Goal: Transaction & Acquisition: Purchase product/service

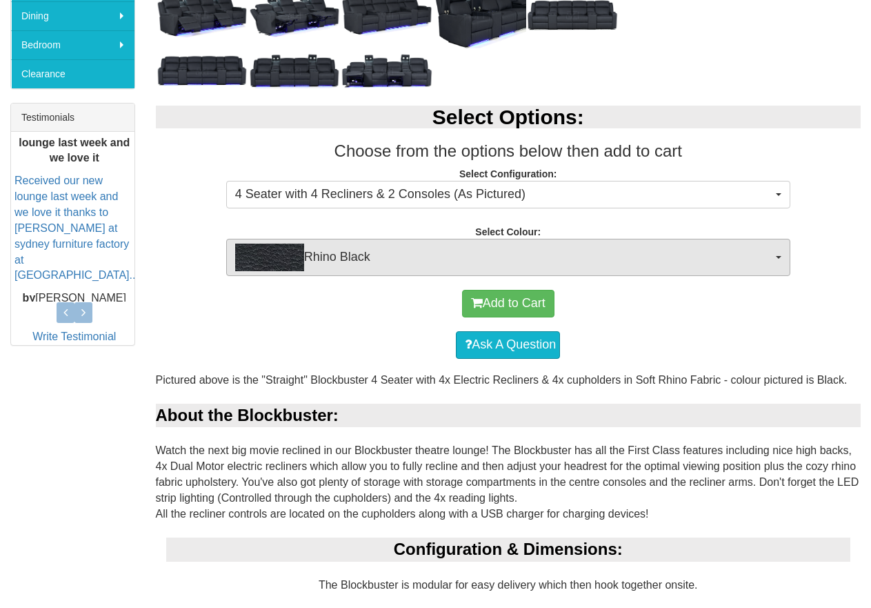
scroll to position [138, 0]
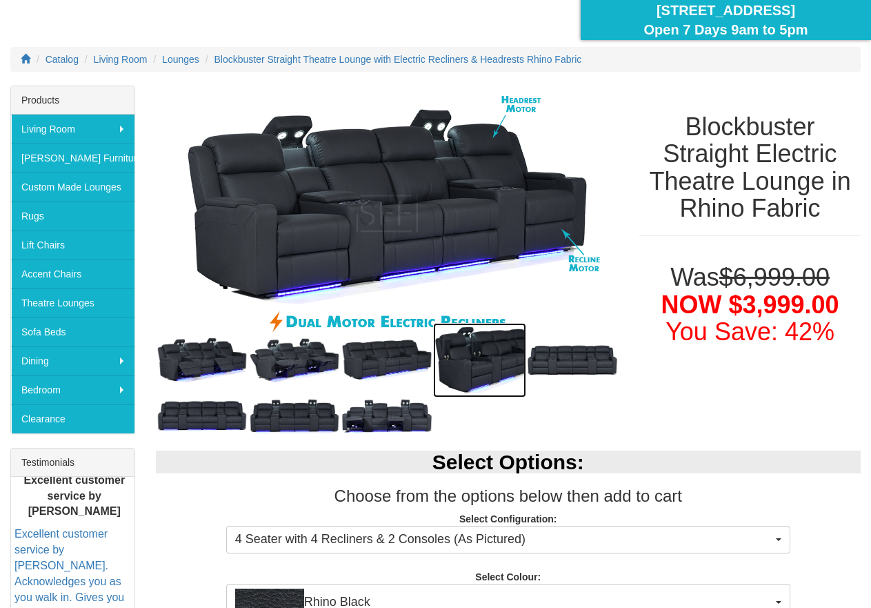
click at [473, 361] on img at bounding box center [479, 360] width 92 height 74
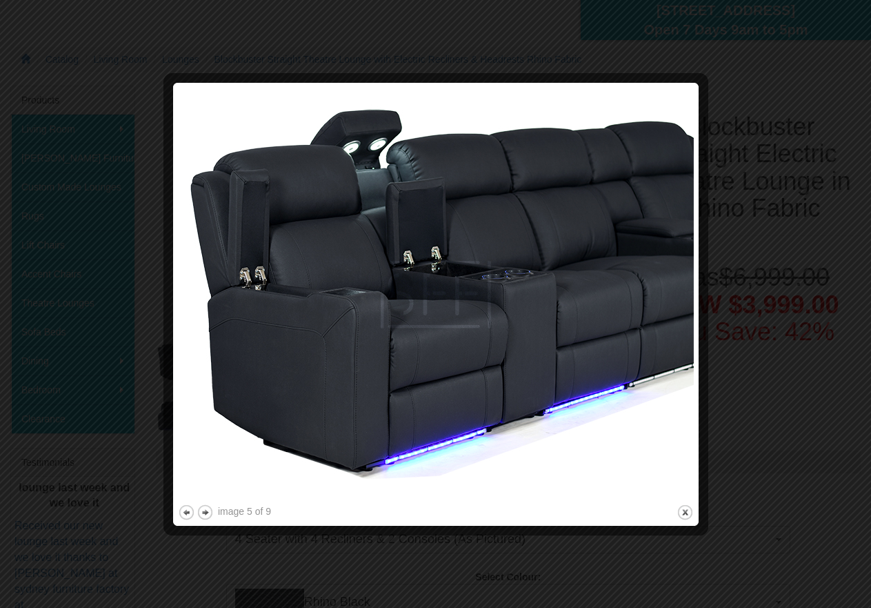
click at [763, 137] on div at bounding box center [435, 304] width 871 height 608
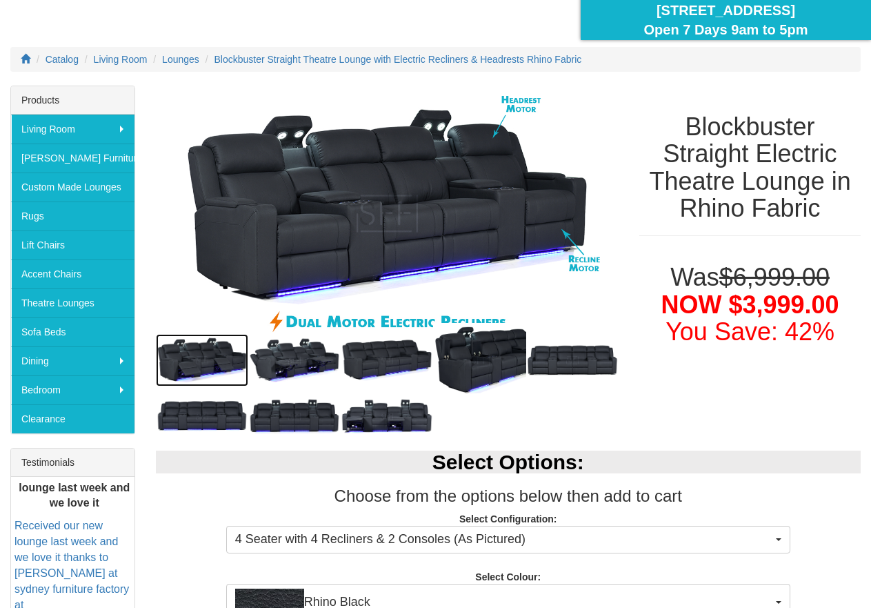
click at [202, 343] on img at bounding box center [202, 360] width 92 height 52
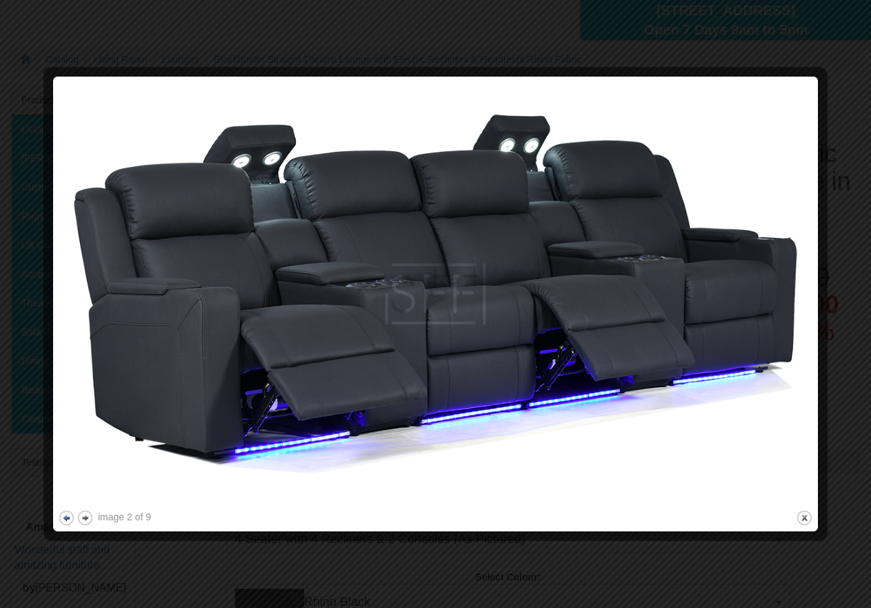
click at [65, 517] on button "previous" at bounding box center [66, 517] width 17 height 17
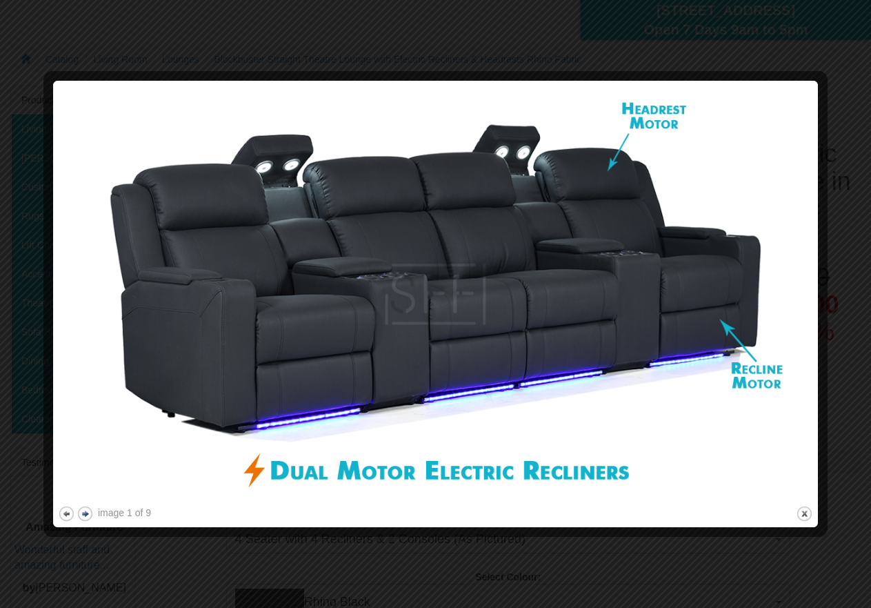
click at [86, 509] on button "next" at bounding box center [85, 513] width 17 height 17
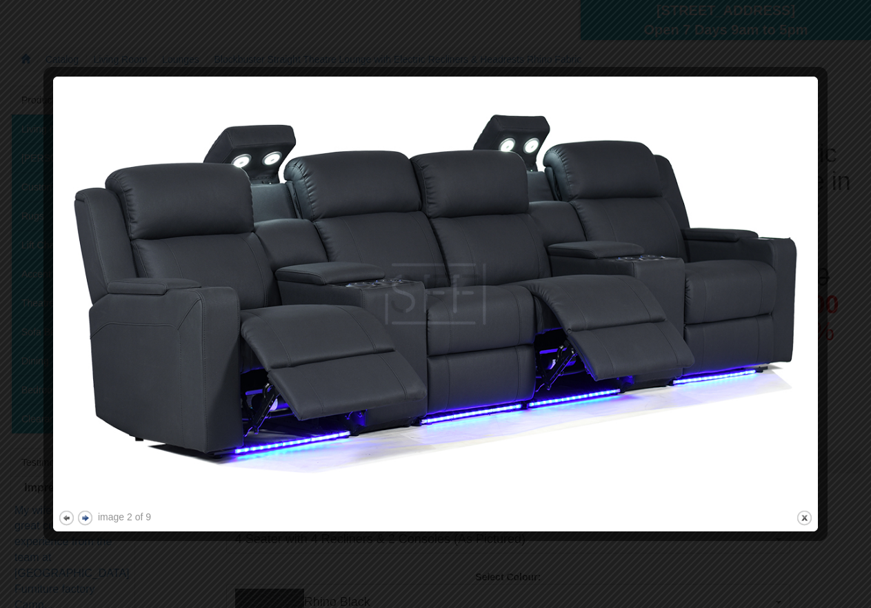
click at [86, 509] on button "next" at bounding box center [85, 517] width 17 height 17
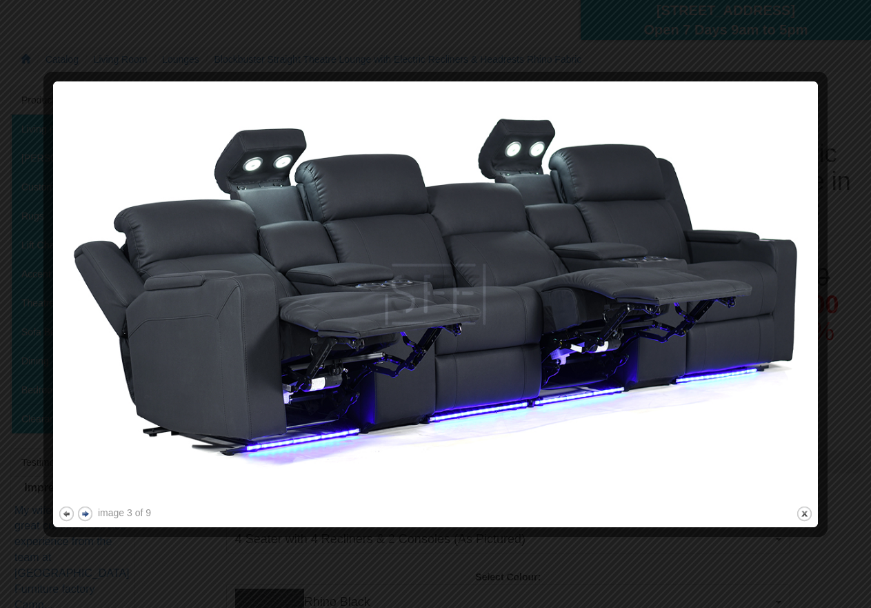
click at [86, 509] on button "next" at bounding box center [85, 513] width 17 height 17
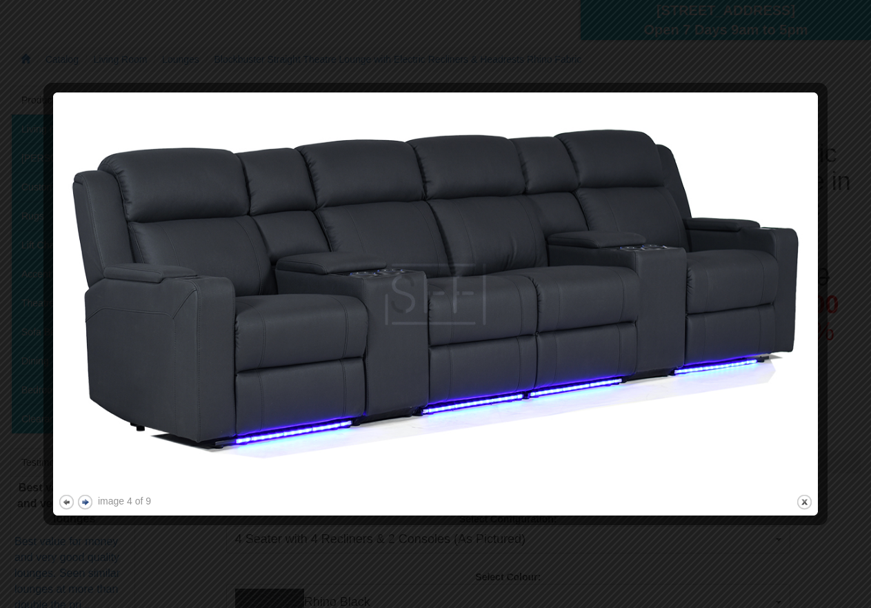
click at [86, 509] on button "next" at bounding box center [85, 501] width 17 height 17
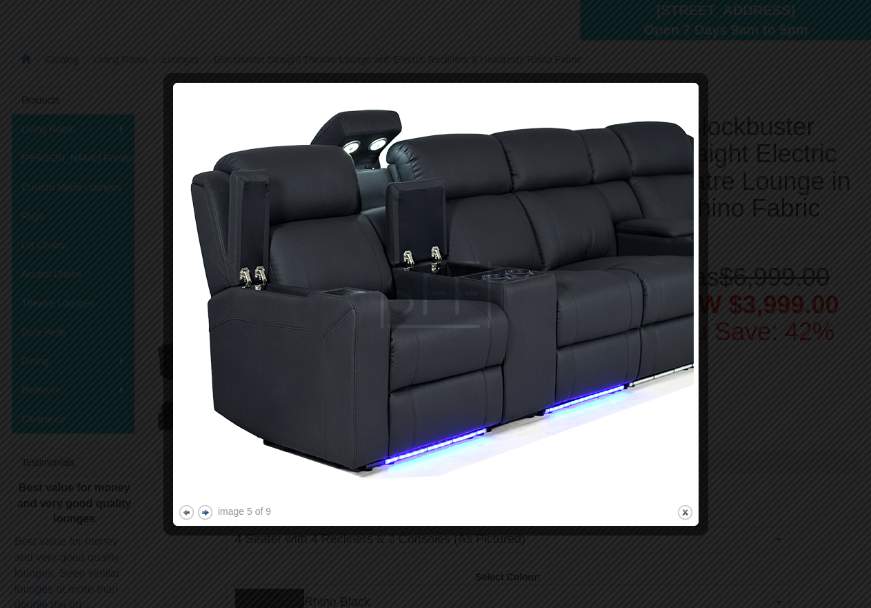
click at [86, 509] on div at bounding box center [435, 304] width 871 height 608
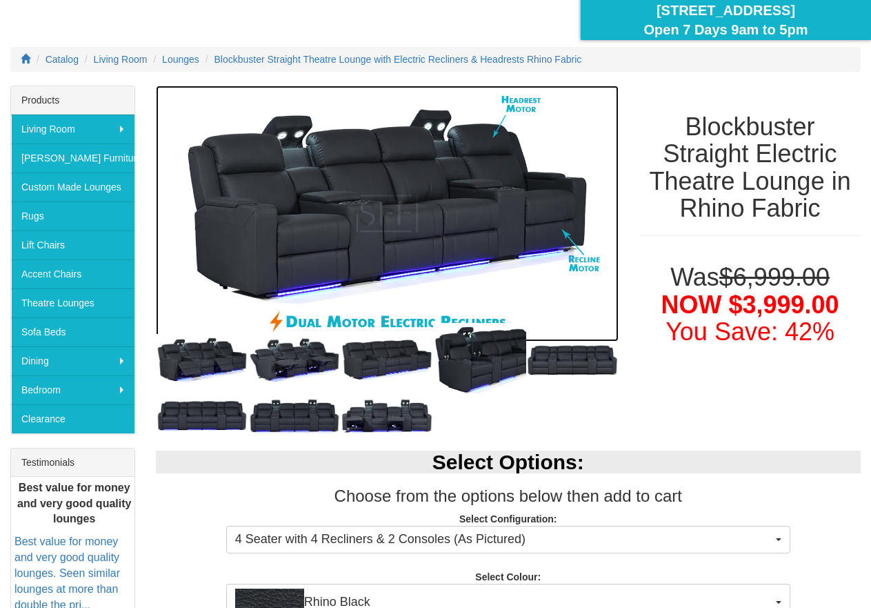
click at [374, 201] on img at bounding box center [387, 214] width 463 height 257
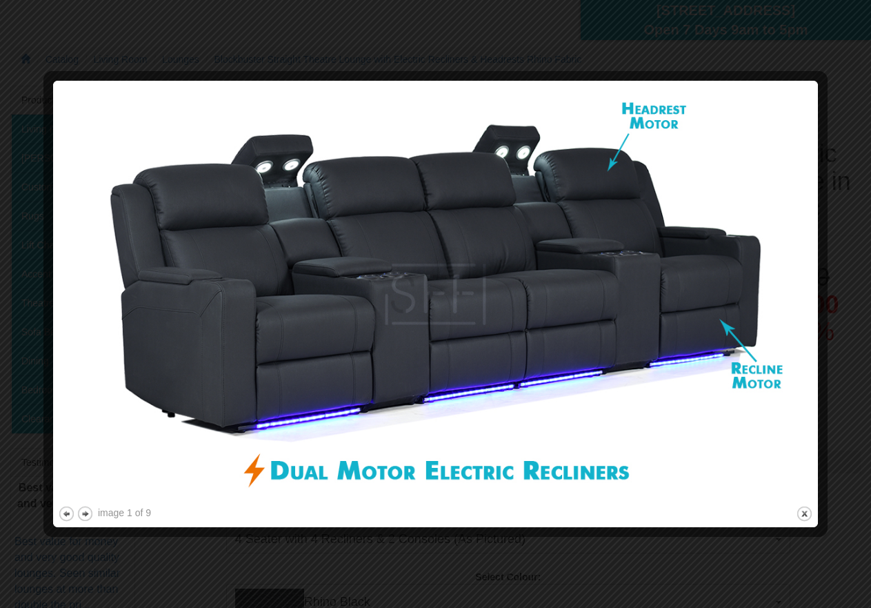
click at [89, 503] on div "image 1 of 9 previous next close" at bounding box center [435, 304] width 755 height 437
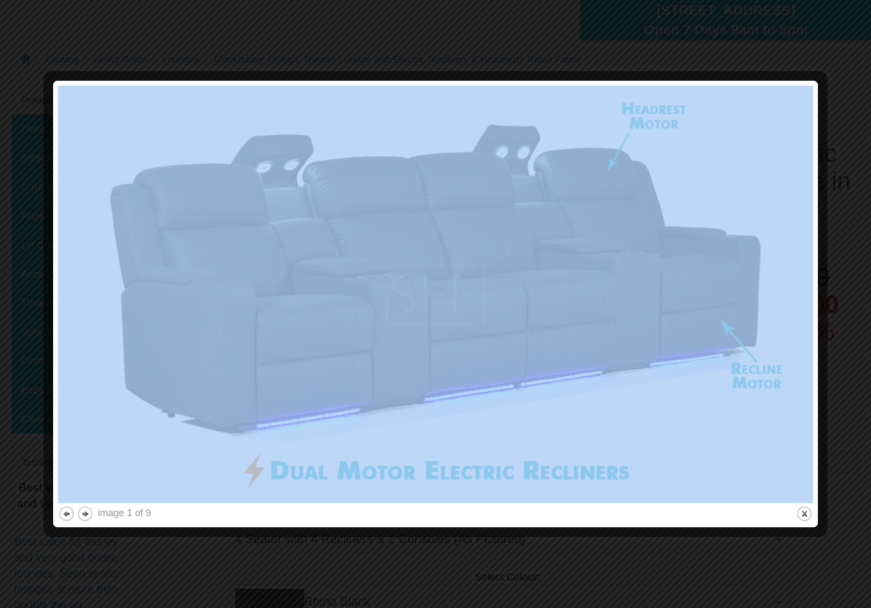
click at [89, 503] on div "image 1 of 9 previous next close" at bounding box center [435, 304] width 755 height 437
click at [90, 512] on button "next" at bounding box center [85, 513] width 17 height 17
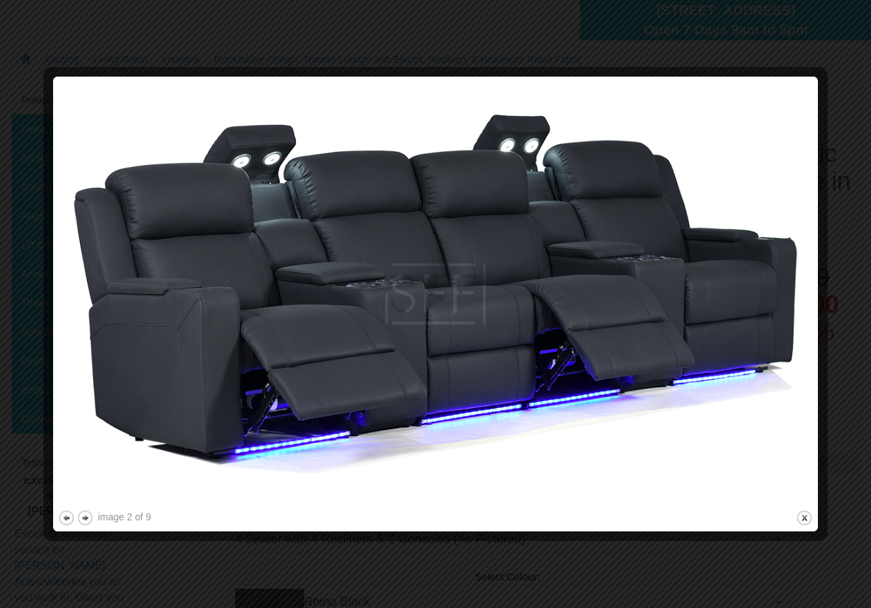
click at [781, 45] on div at bounding box center [435, 304] width 871 height 608
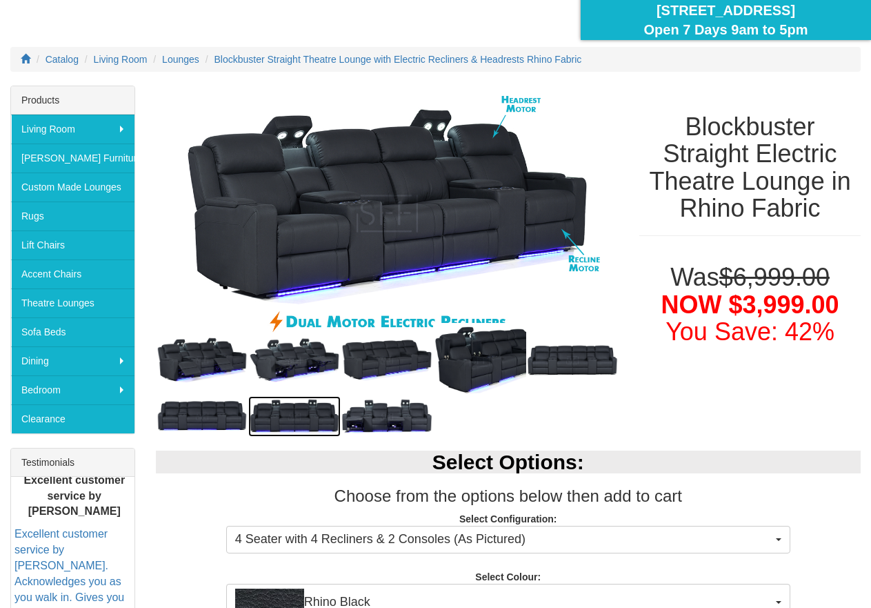
click at [290, 412] on img at bounding box center [294, 416] width 92 height 41
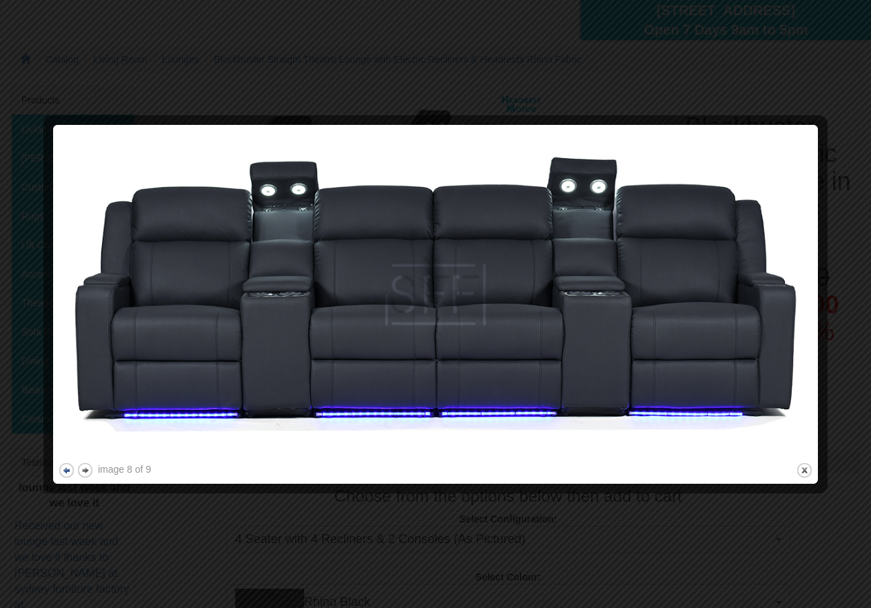
click at [61, 469] on button "previous" at bounding box center [66, 469] width 17 height 17
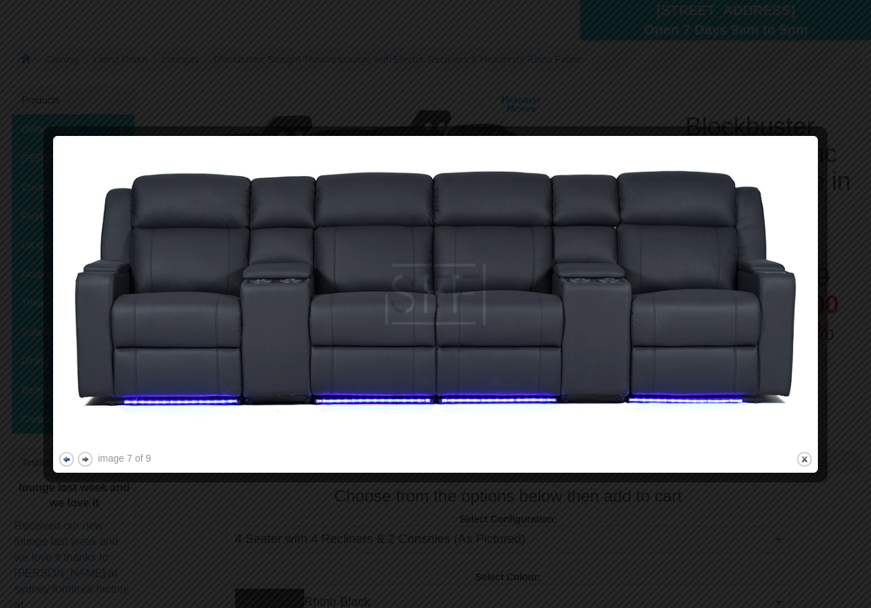
click at [61, 469] on div at bounding box center [435, 475] width 755 height 14
click at [64, 462] on button "previous" at bounding box center [66, 458] width 17 height 17
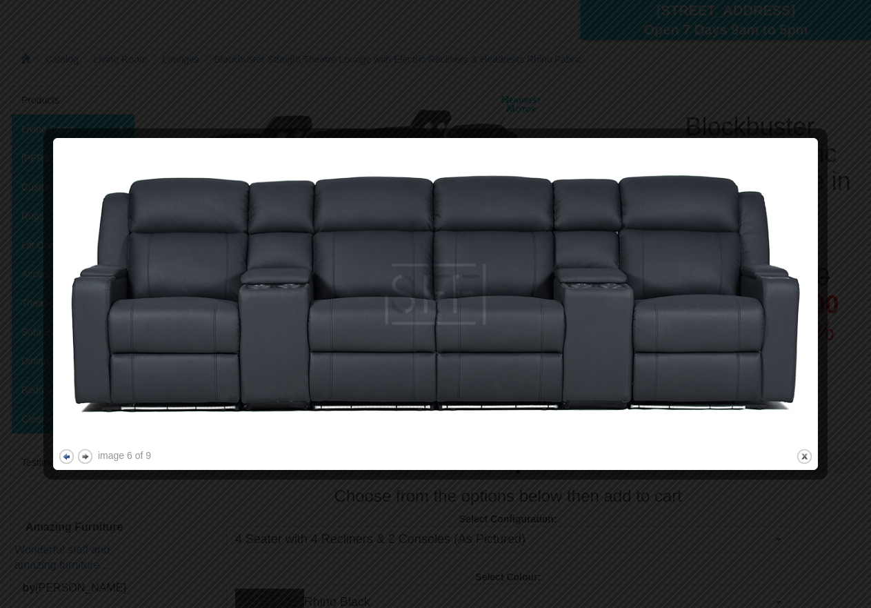
click at [64, 462] on button "previous" at bounding box center [66, 456] width 17 height 17
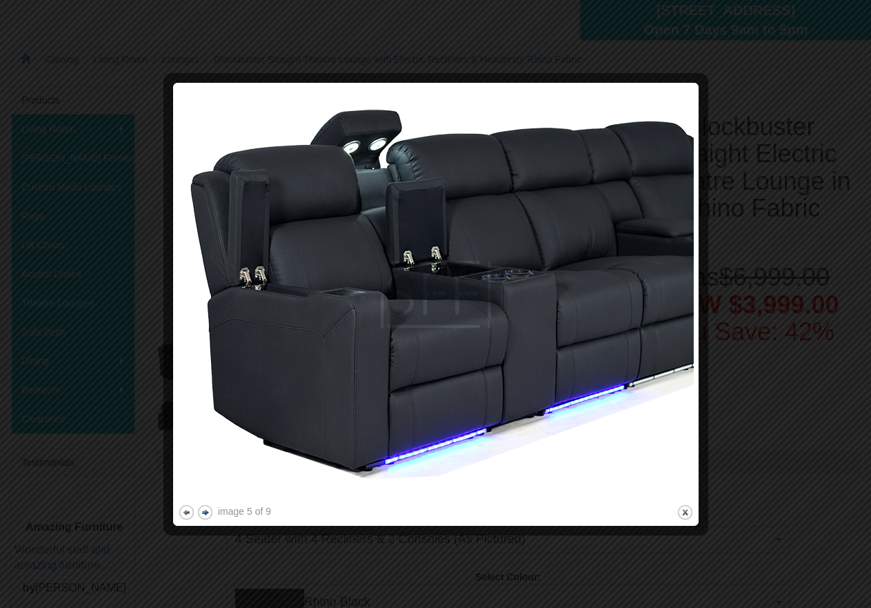
click at [203, 507] on button "next" at bounding box center [205, 511] width 17 height 17
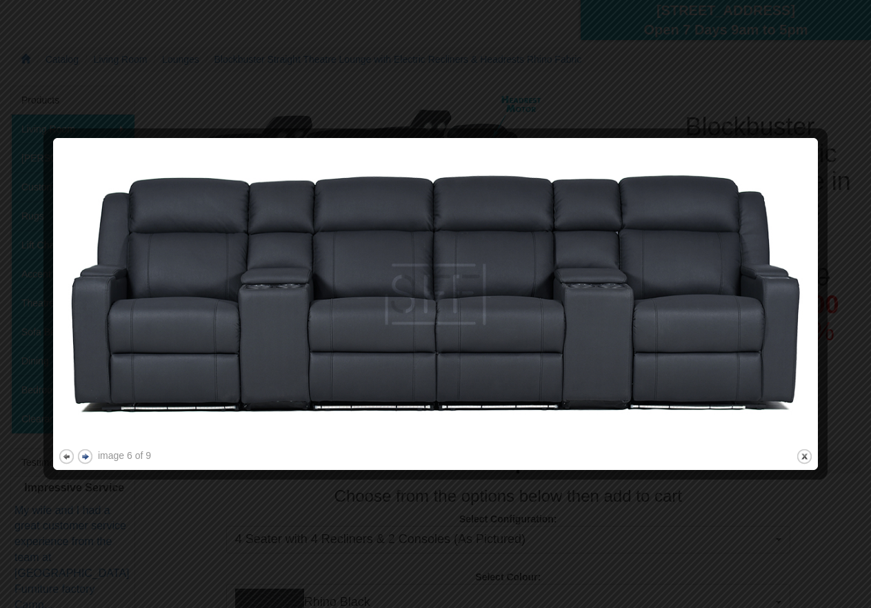
click at [83, 452] on button "next" at bounding box center [85, 456] width 17 height 17
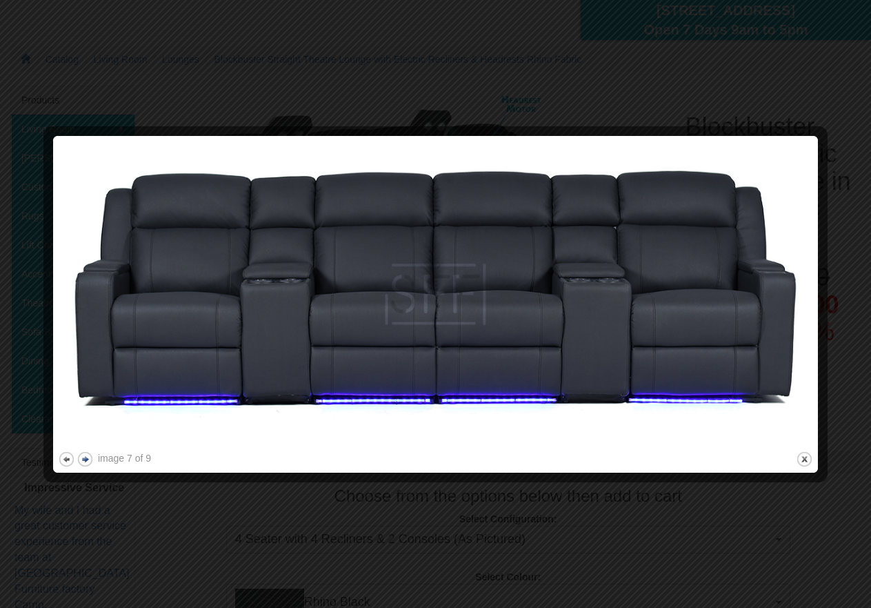
click at [83, 452] on button "next" at bounding box center [85, 458] width 17 height 17
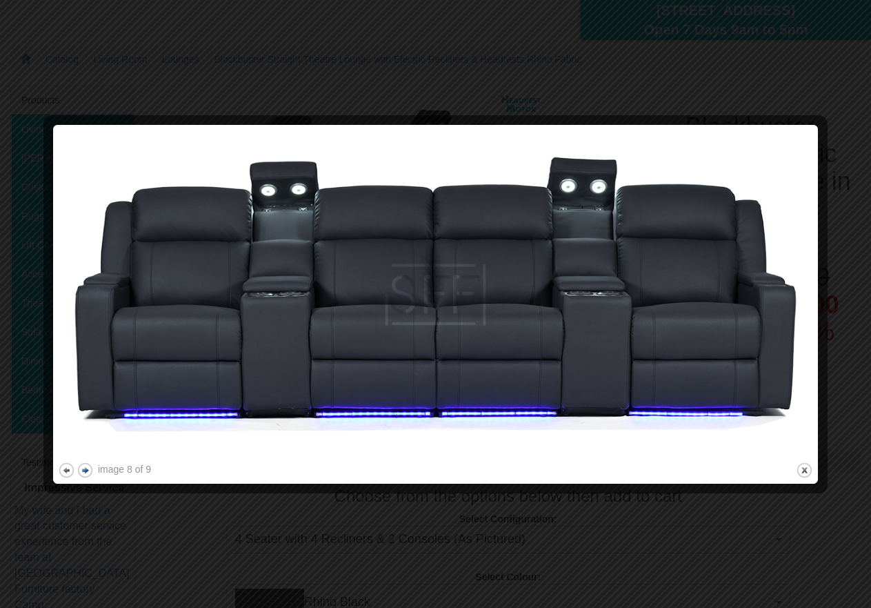
click at [82, 468] on button "next" at bounding box center [85, 469] width 17 height 17
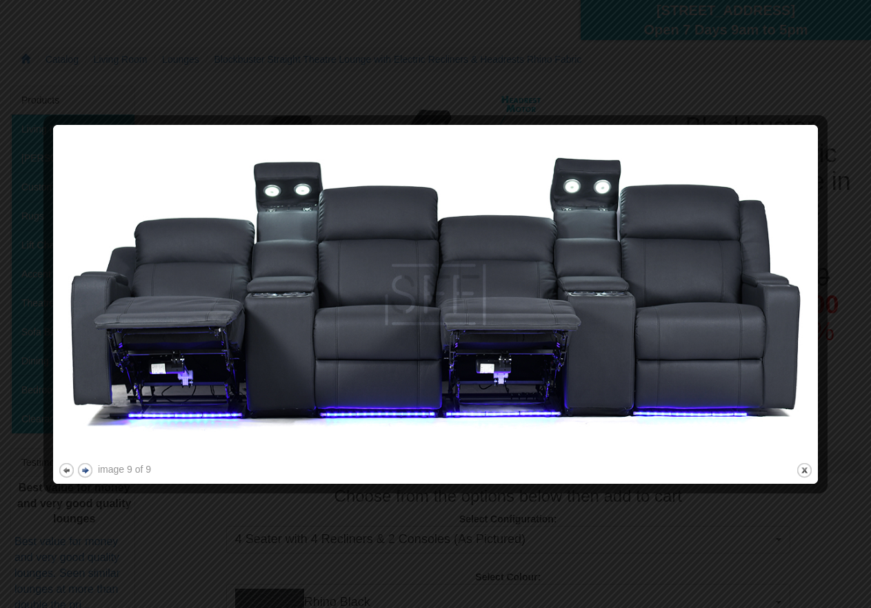
click at [82, 468] on button "next" at bounding box center [85, 469] width 17 height 17
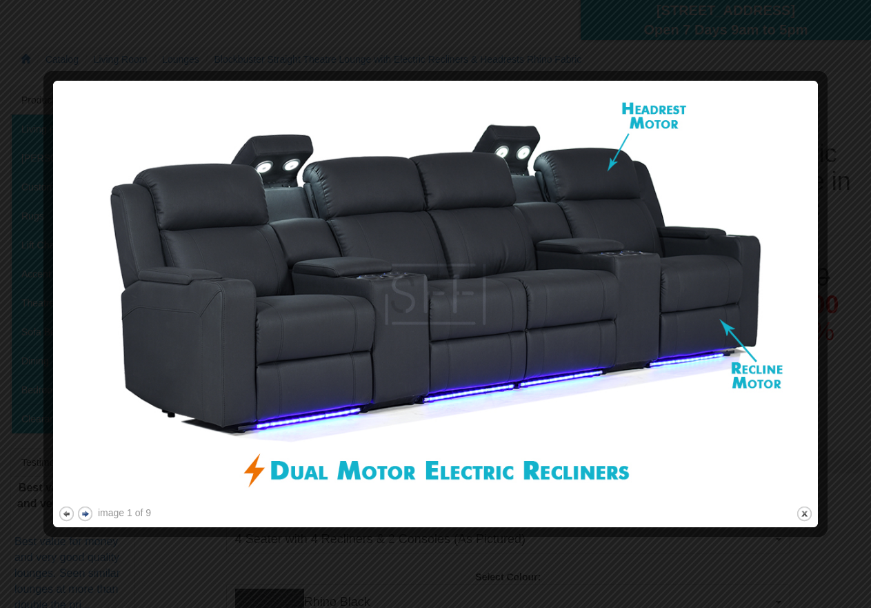
click at [85, 516] on button "next" at bounding box center [85, 513] width 17 height 17
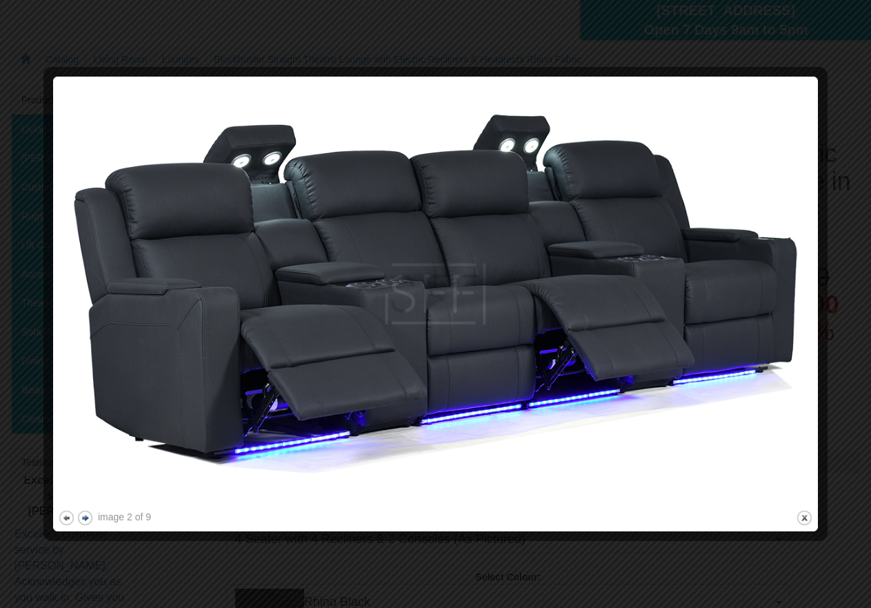
click at [86, 516] on button "next" at bounding box center [85, 517] width 17 height 17
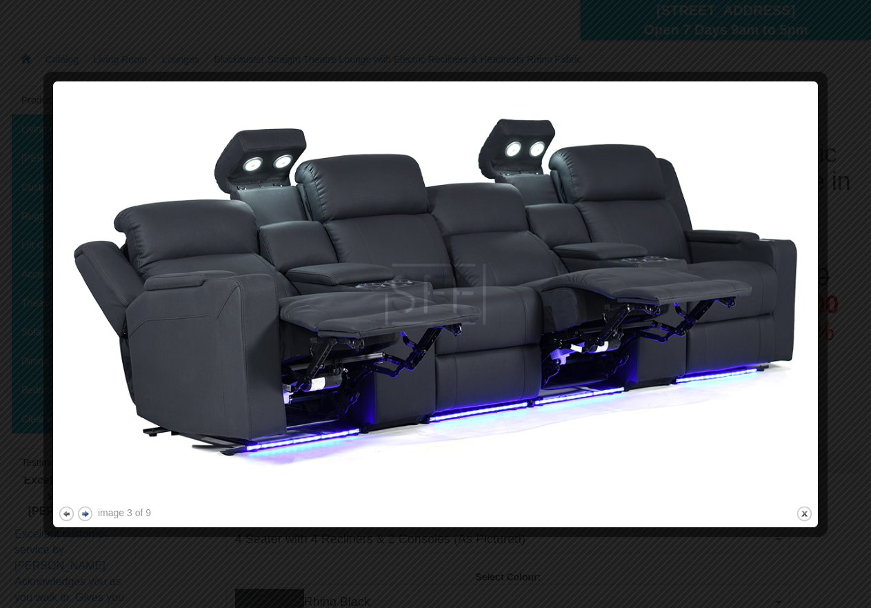
click at [86, 516] on button "next" at bounding box center [85, 513] width 17 height 17
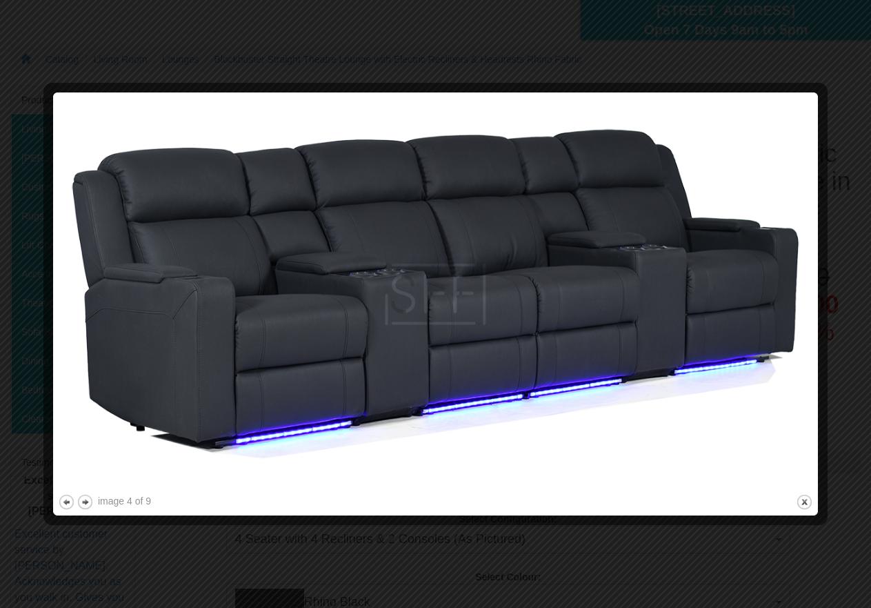
click at [820, 52] on div at bounding box center [435, 304] width 871 height 608
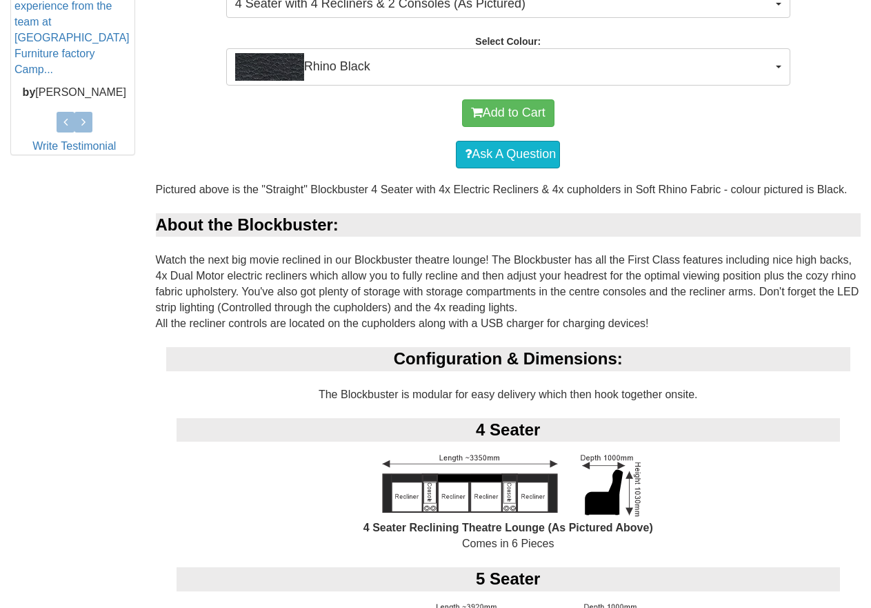
scroll to position [483, 0]
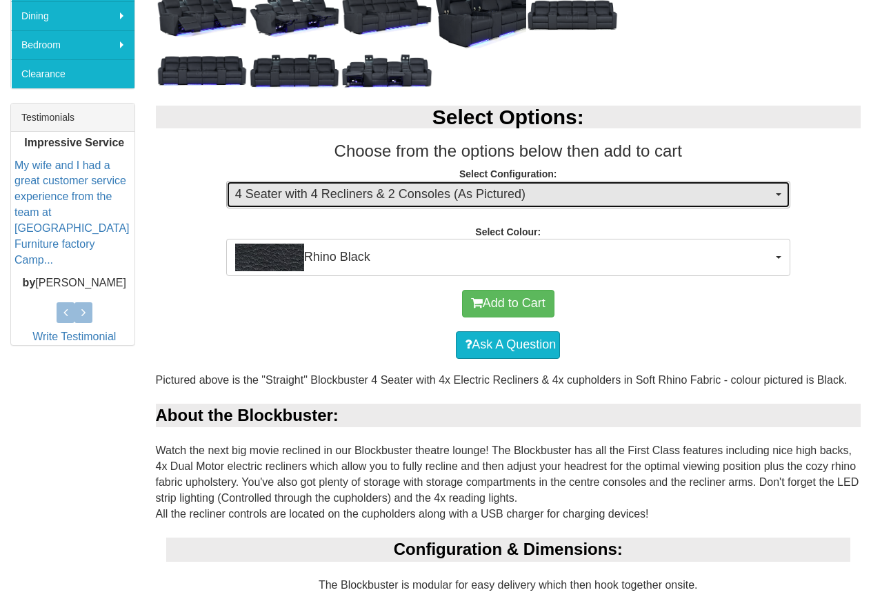
click at [480, 199] on span "4 Seater with 4 Recliners & 2 Consoles (As Pictured)" at bounding box center [503, 195] width 537 height 18
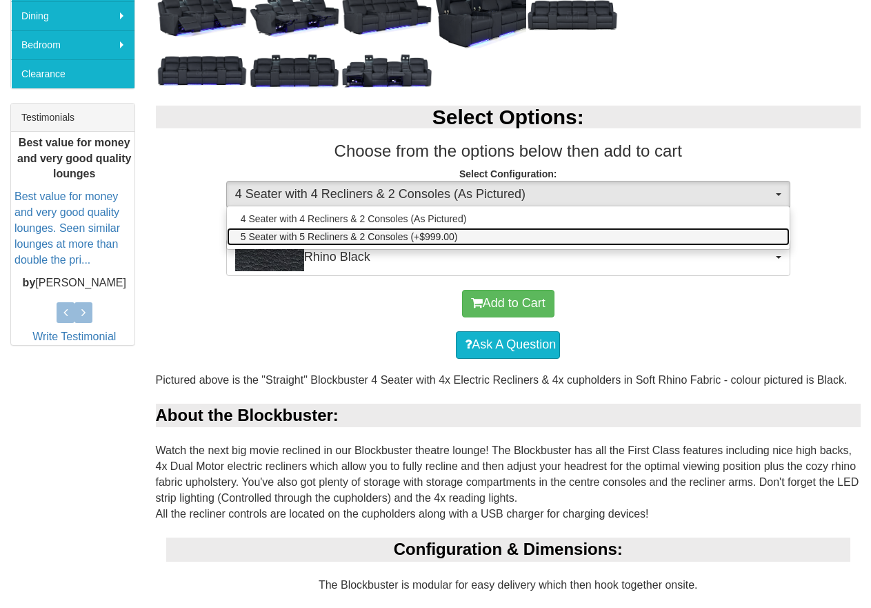
click at [465, 234] on link "5 Seater with 5 Recliners & 2 Consoles (+$999.00)" at bounding box center [508, 237] width 563 height 18
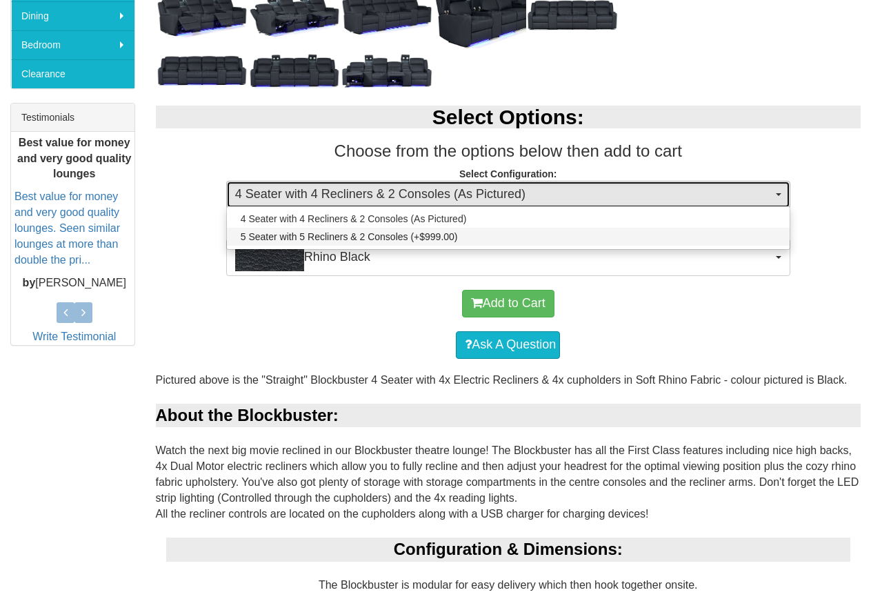
select select "1249"
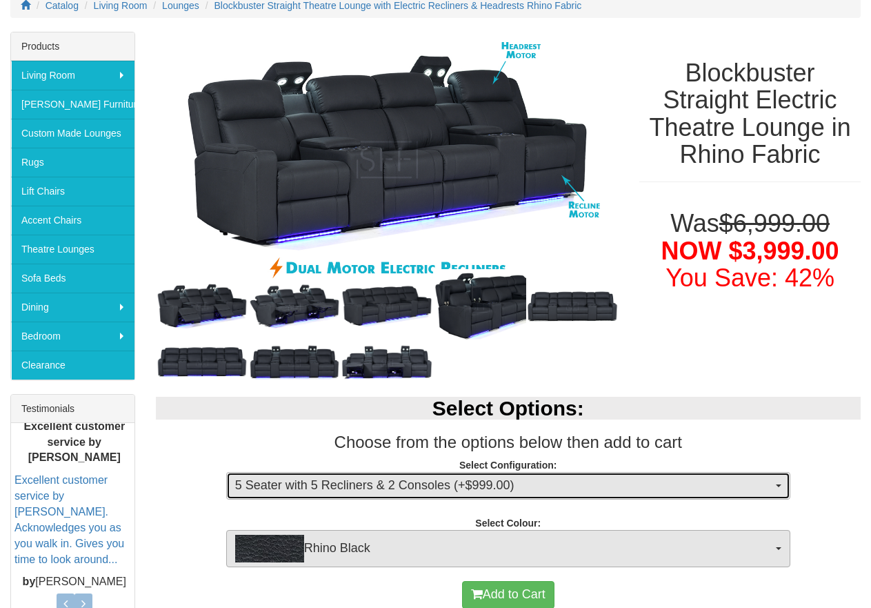
scroll to position [345, 0]
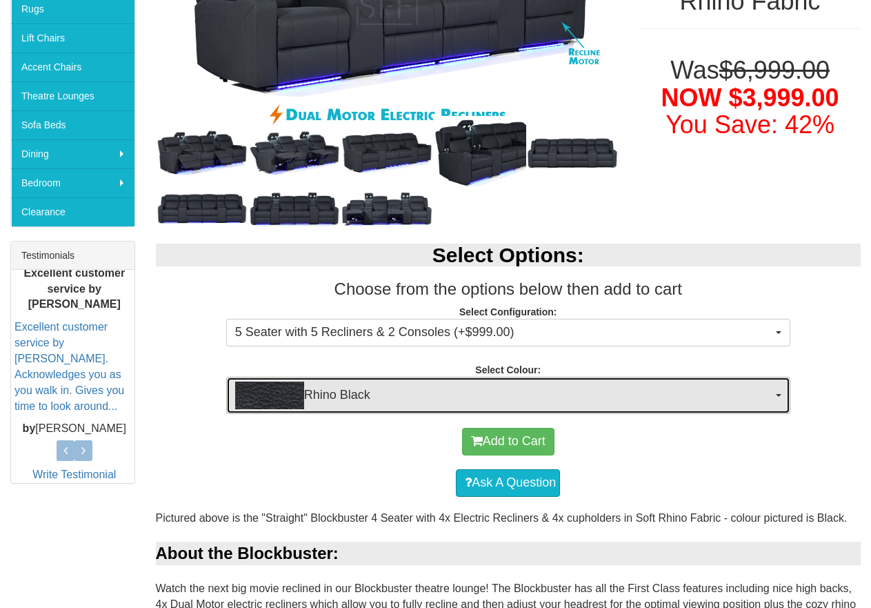
click at [569, 393] on span "Rhino Black" at bounding box center [503, 395] width 537 height 28
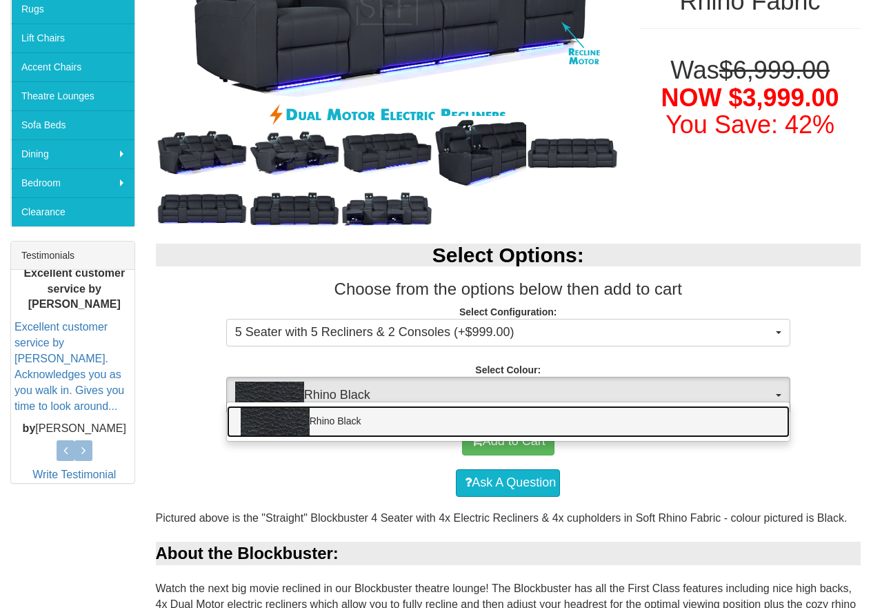
click at [553, 417] on link "Rhino Black" at bounding box center [508, 422] width 563 height 32
